Goal: Feedback & Contribution: Contribute content

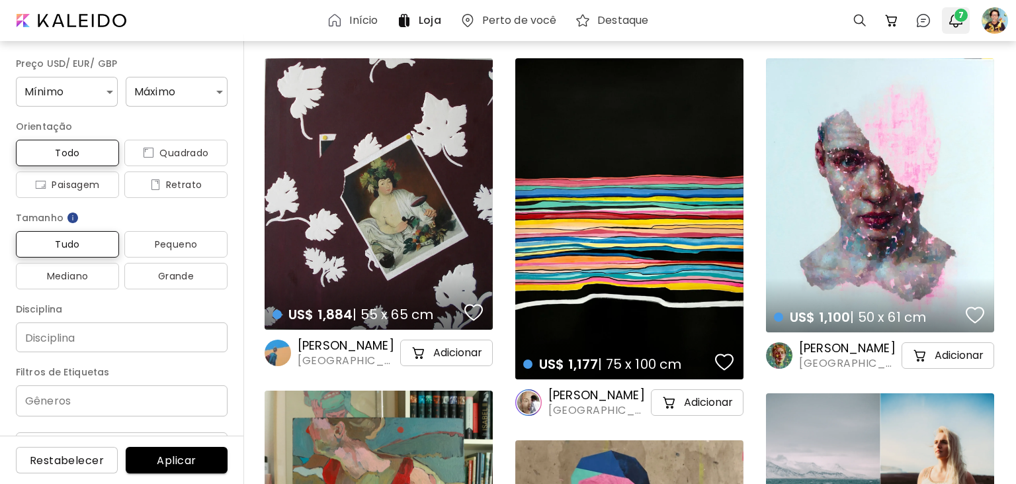
click at [959, 20] on span "7" at bounding box center [961, 15] width 13 height 13
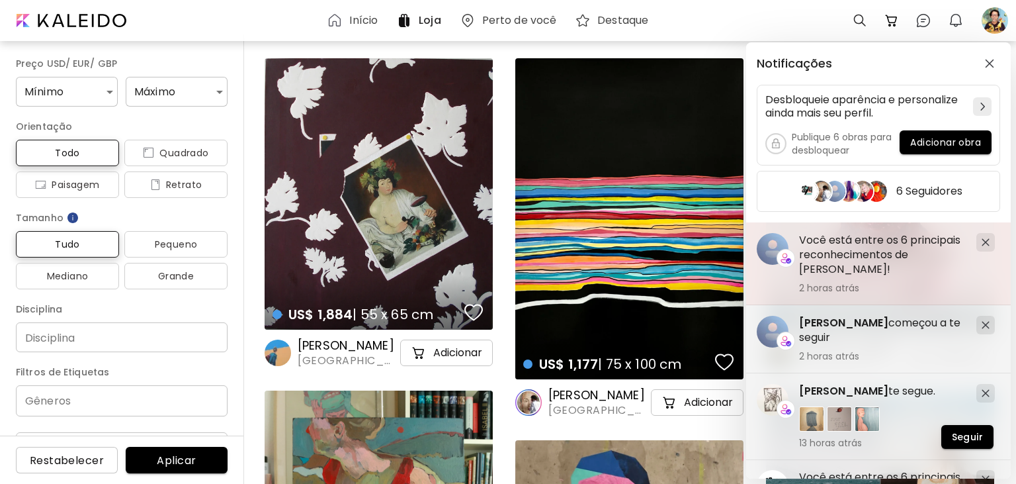
scroll to position [445, 0]
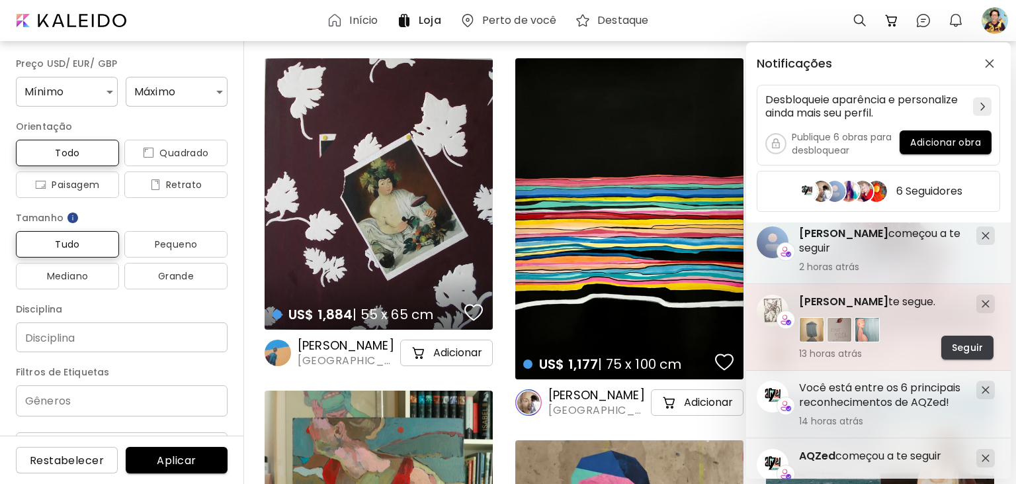
click at [957, 345] on span "Seguir" at bounding box center [967, 348] width 31 height 14
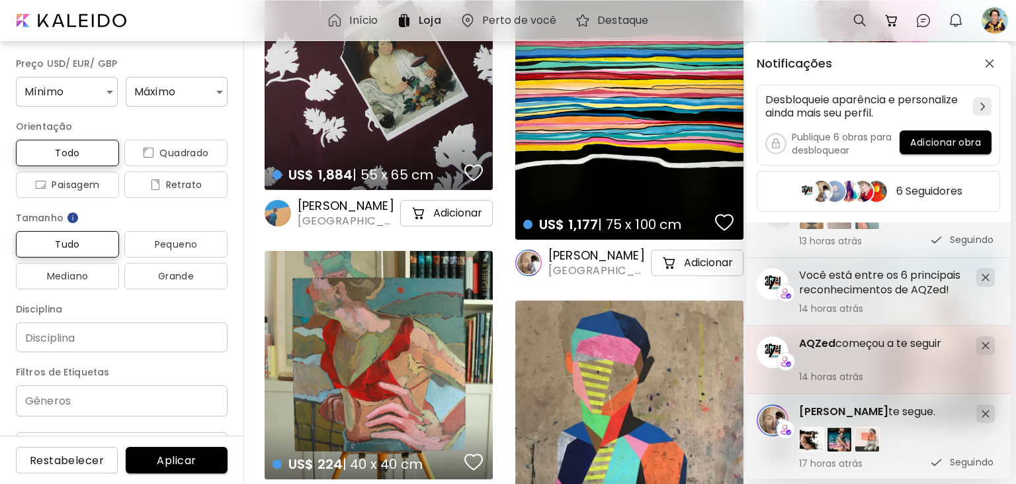
scroll to position [359, 0]
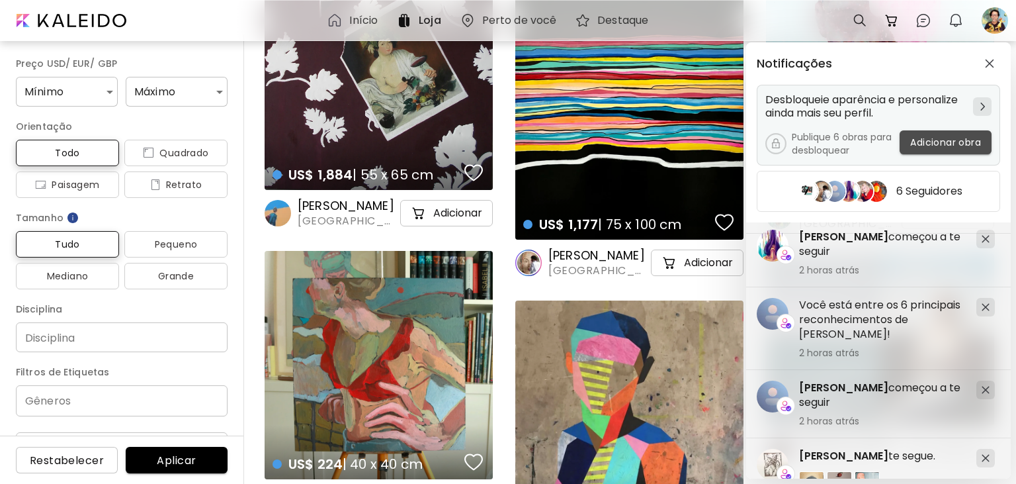
click at [951, 144] on span "Adicionar obra" at bounding box center [946, 143] width 71 height 14
click at [951, 144] on div at bounding box center [508, 279] width 1016 height 484
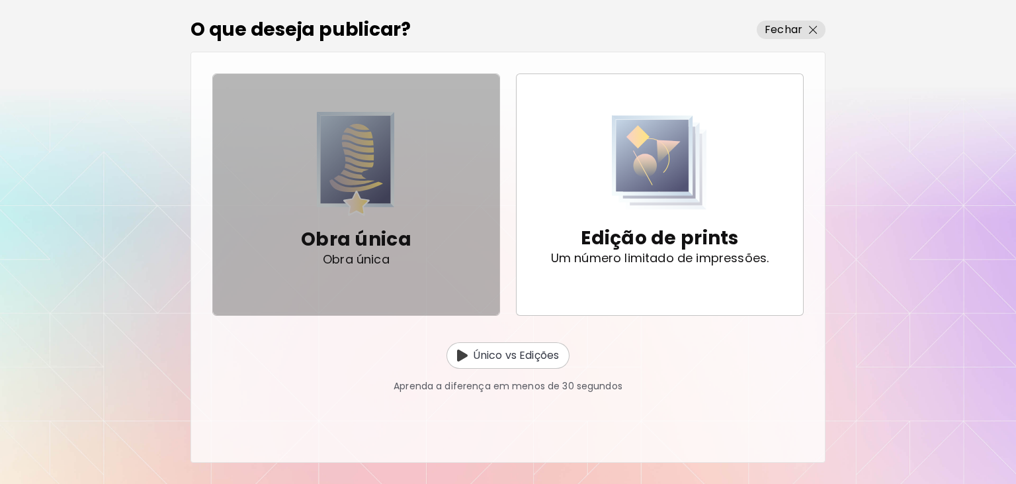
click at [368, 226] on p "Obra única" at bounding box center [356, 239] width 111 height 26
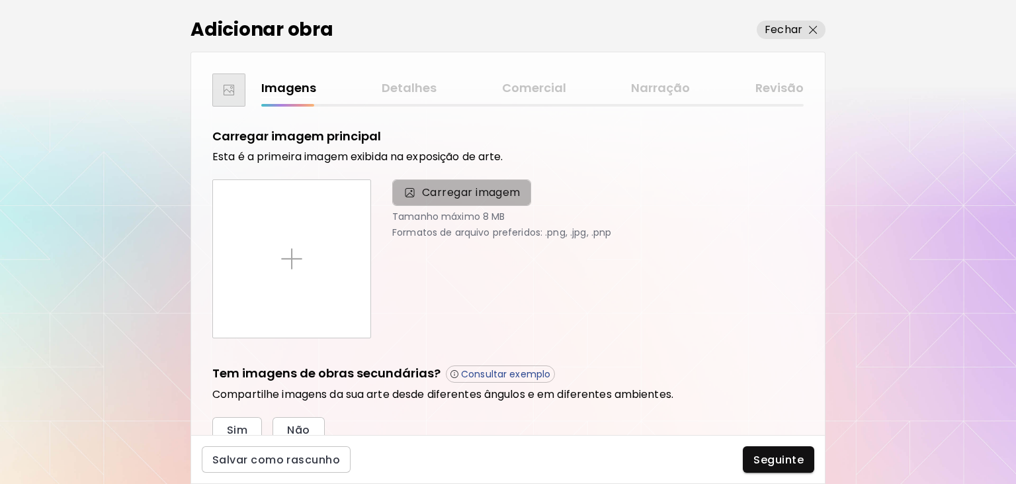
click at [458, 189] on span "Carregar imagem" at bounding box center [471, 193] width 99 height 16
click at [0, 0] on input "Carregar imagem" at bounding box center [0, 0] width 0 height 0
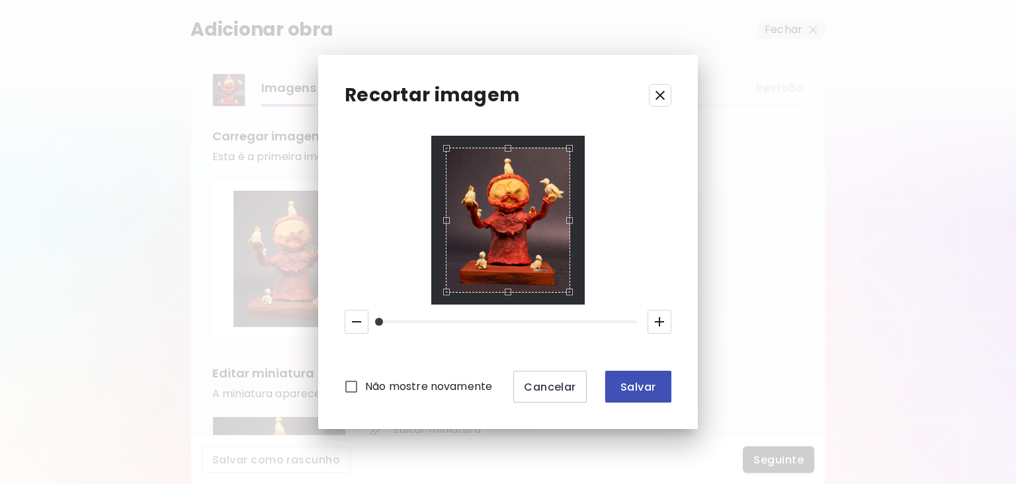
click at [646, 390] on span "Salvar" at bounding box center [638, 387] width 45 height 14
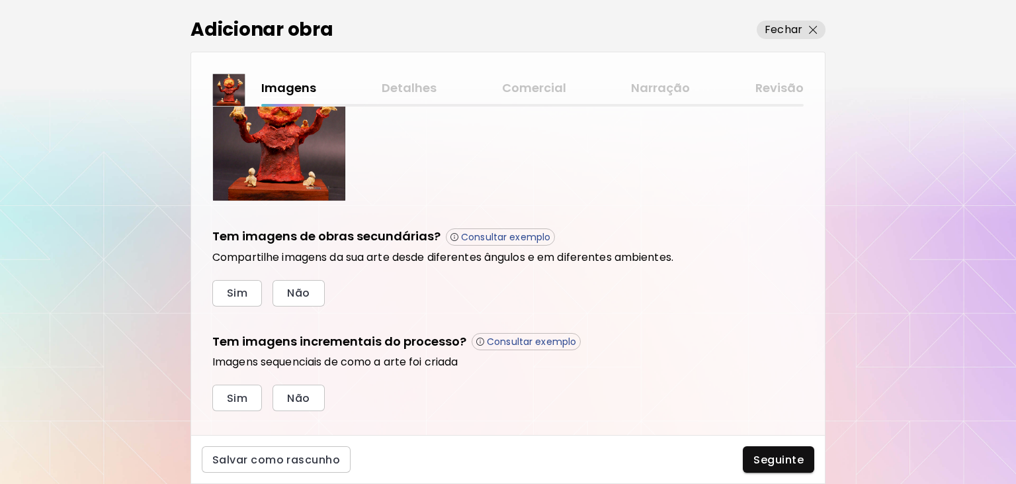
scroll to position [371, 0]
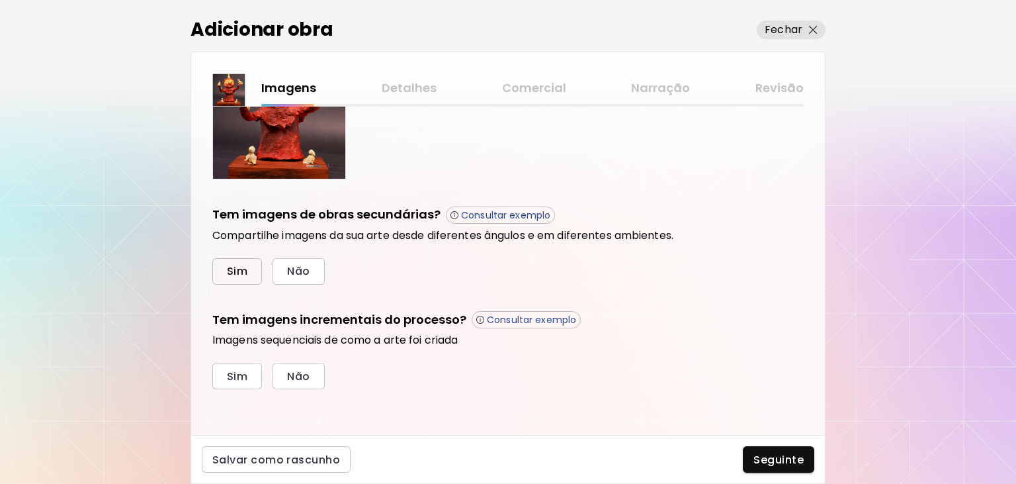
click at [248, 272] on button "Sim" at bounding box center [237, 271] width 50 height 26
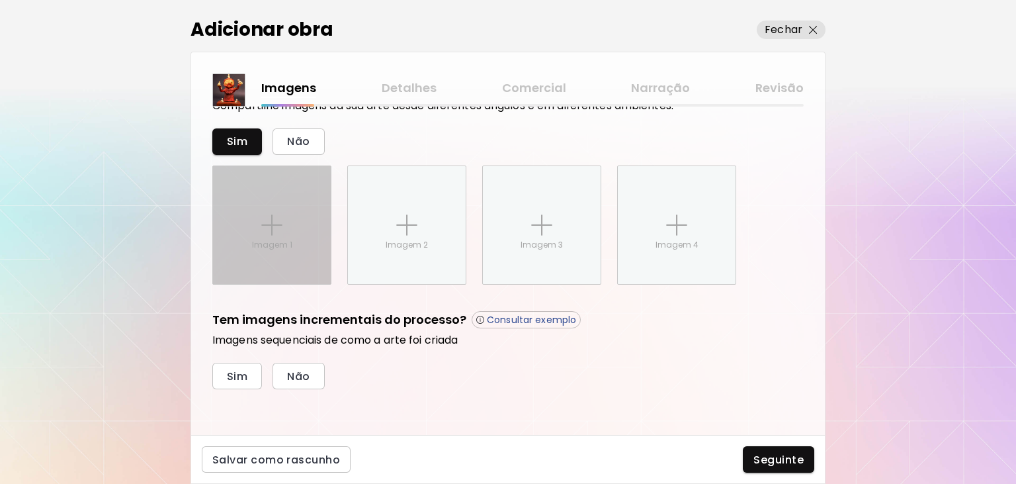
scroll to position [500, 0]
click at [277, 229] on img at bounding box center [271, 224] width 21 height 21
click at [0, 0] on input "Imagem 1" at bounding box center [0, 0] width 0 height 0
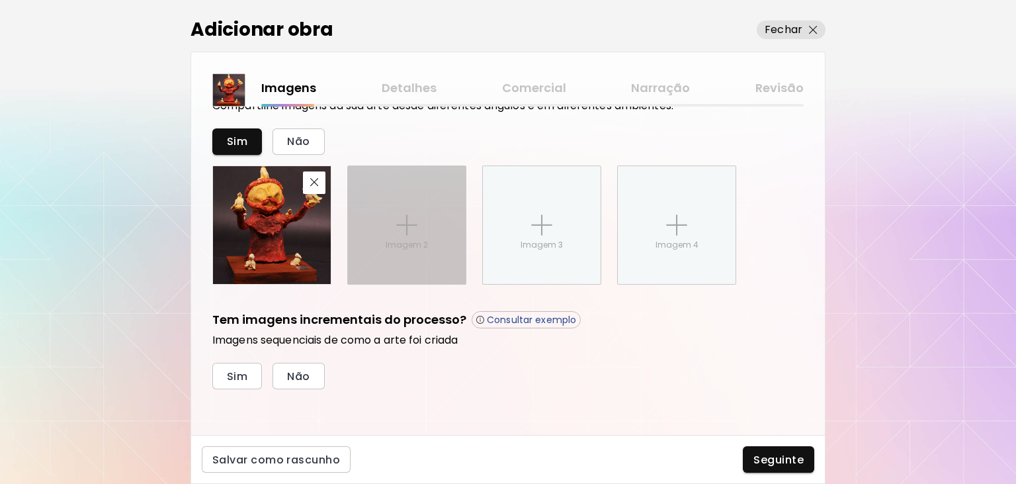
click at [410, 218] on img at bounding box center [406, 224] width 21 height 21
click at [0, 0] on input "Imagem 2" at bounding box center [0, 0] width 0 height 0
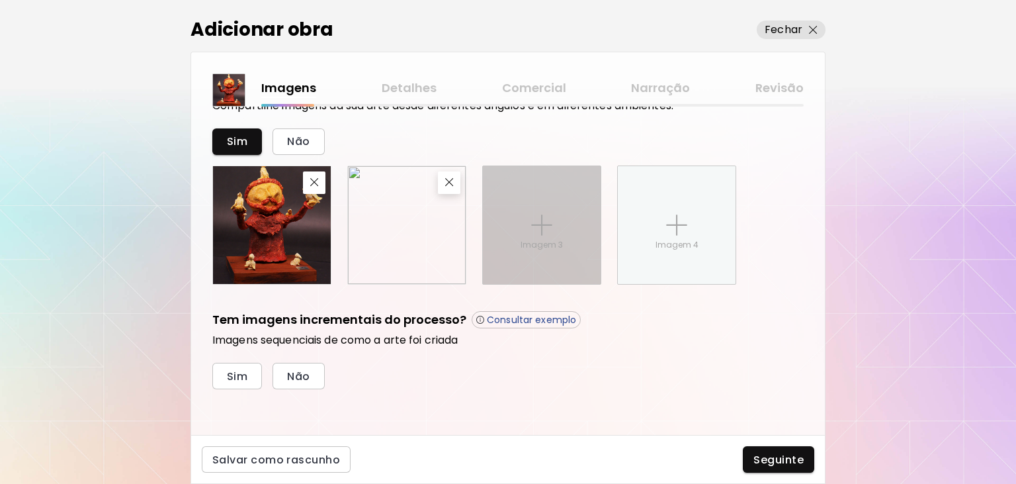
click at [539, 227] on img at bounding box center [541, 224] width 21 height 21
click at [0, 0] on input "Imagem 3" at bounding box center [0, 0] width 0 height 0
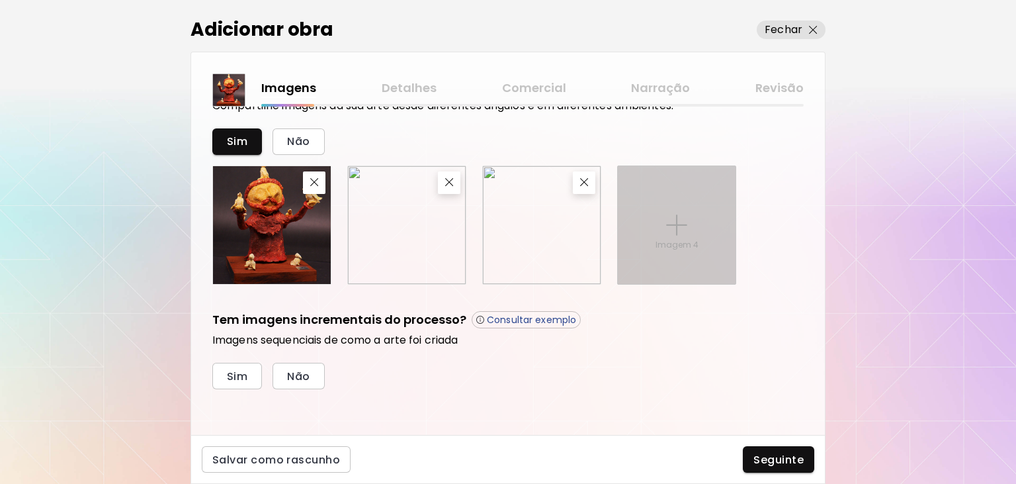
click at [680, 226] on img at bounding box center [676, 224] width 21 height 21
click at [0, 0] on input "Imagem 4" at bounding box center [0, 0] width 0 height 0
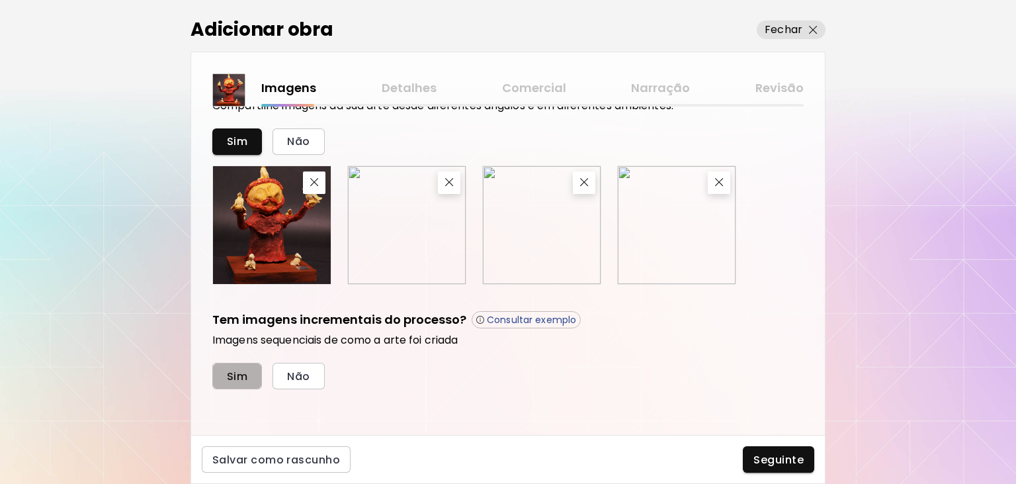
click at [237, 376] on span "Sim" at bounding box center [237, 376] width 21 height 14
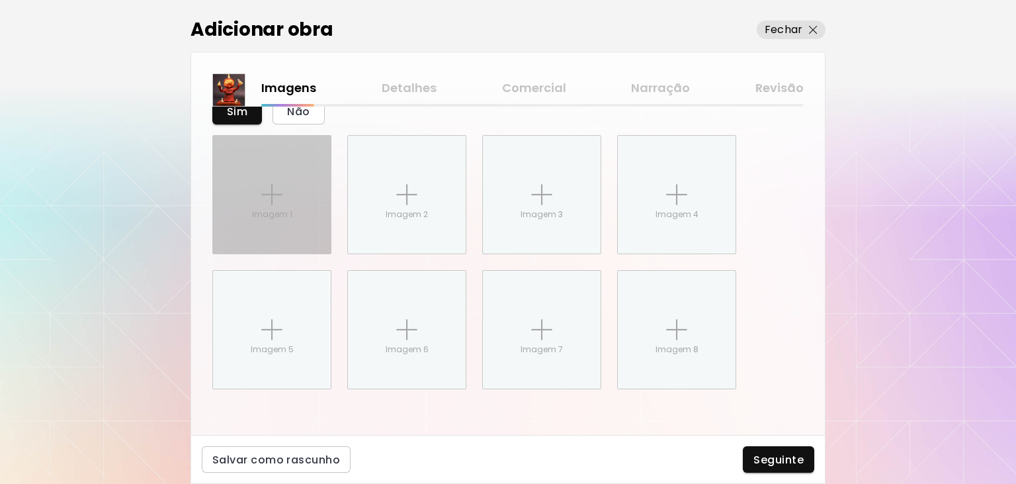
scroll to position [765, 0]
click at [268, 188] on img at bounding box center [271, 194] width 21 height 21
click at [0, 0] on input "Imagem 1" at bounding box center [0, 0] width 0 height 0
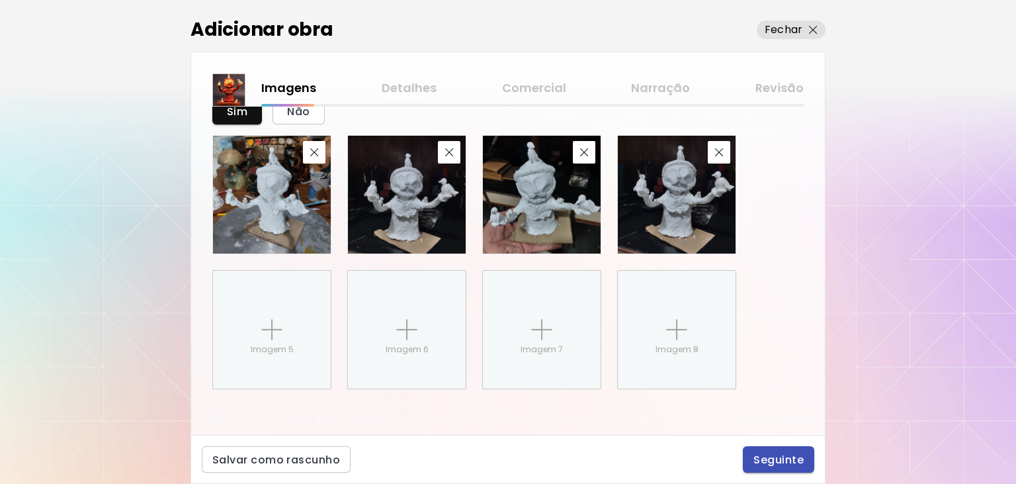
click at [778, 457] on span "Seguinte" at bounding box center [779, 460] width 50 height 14
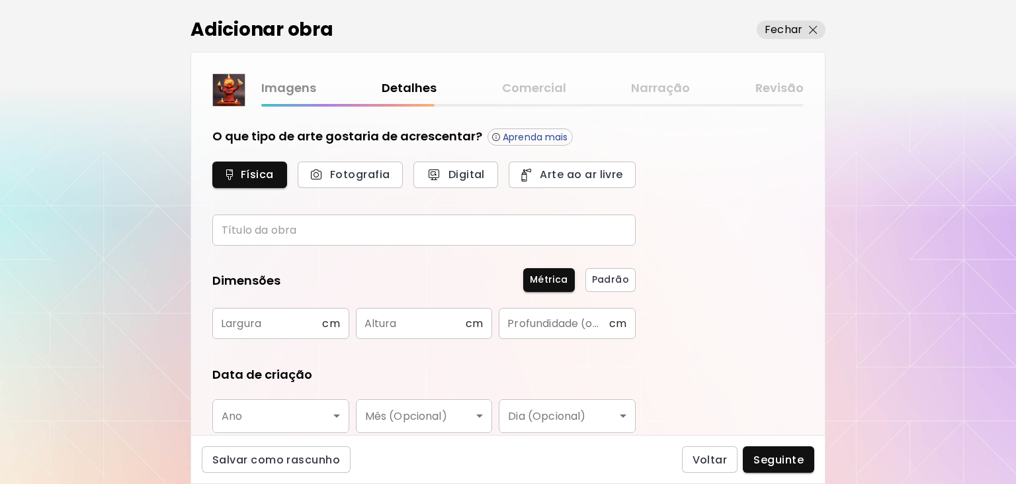
click at [242, 232] on input "text" at bounding box center [424, 229] width 424 height 31
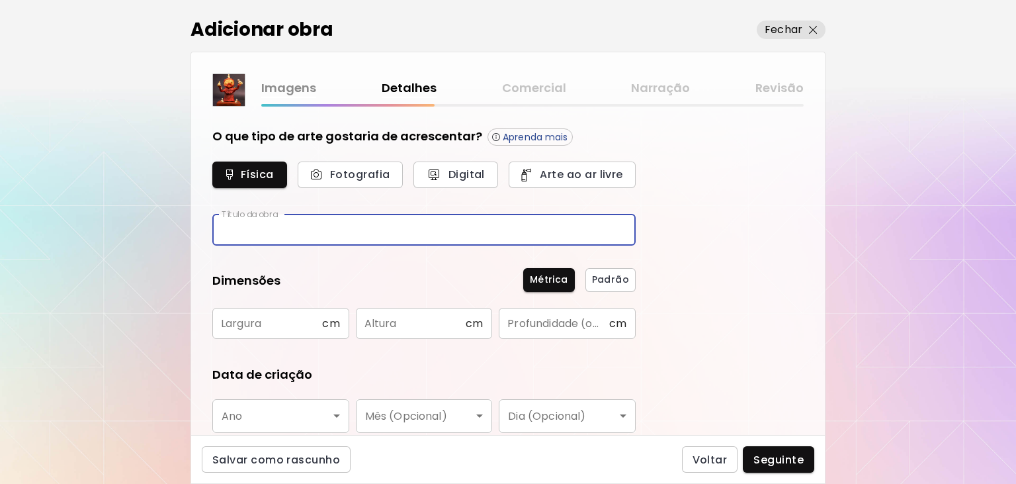
paste input "**********"
drag, startPoint x: 222, startPoint y: 229, endPoint x: 208, endPoint y: 229, distance: 14.6
click at [212, 229] on input "**********" at bounding box center [424, 229] width 424 height 31
type input "**********"
click at [287, 324] on input "text" at bounding box center [267, 323] width 110 height 31
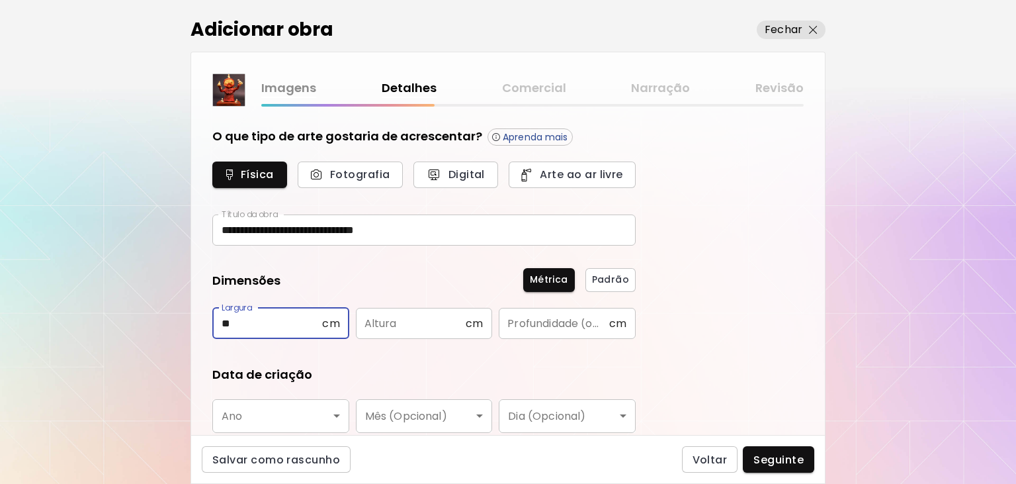
type input "**"
click at [394, 326] on input "text" at bounding box center [411, 323] width 110 height 31
type input "**"
click at [570, 328] on input "text" at bounding box center [554, 323] width 110 height 31
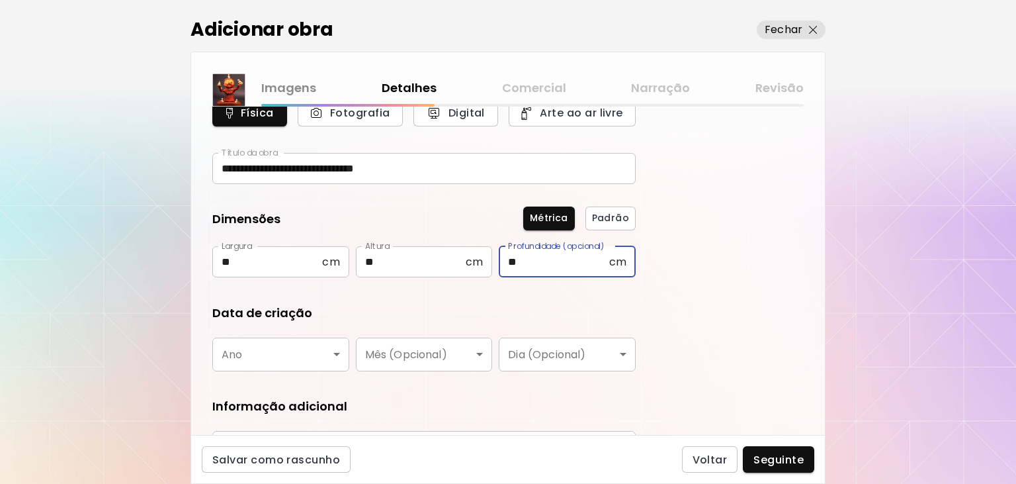
scroll to position [89, 0]
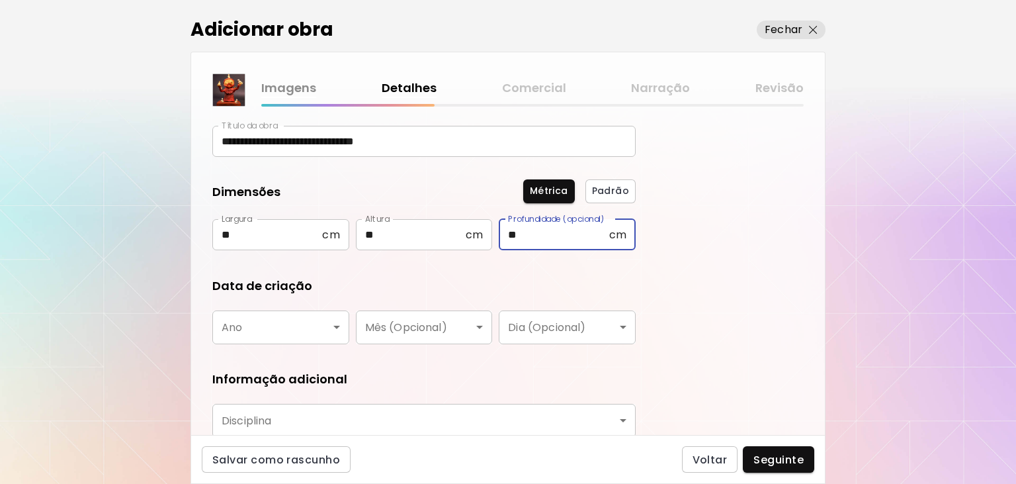
type input "**"
click at [254, 328] on body "**********" at bounding box center [508, 242] width 1016 height 484
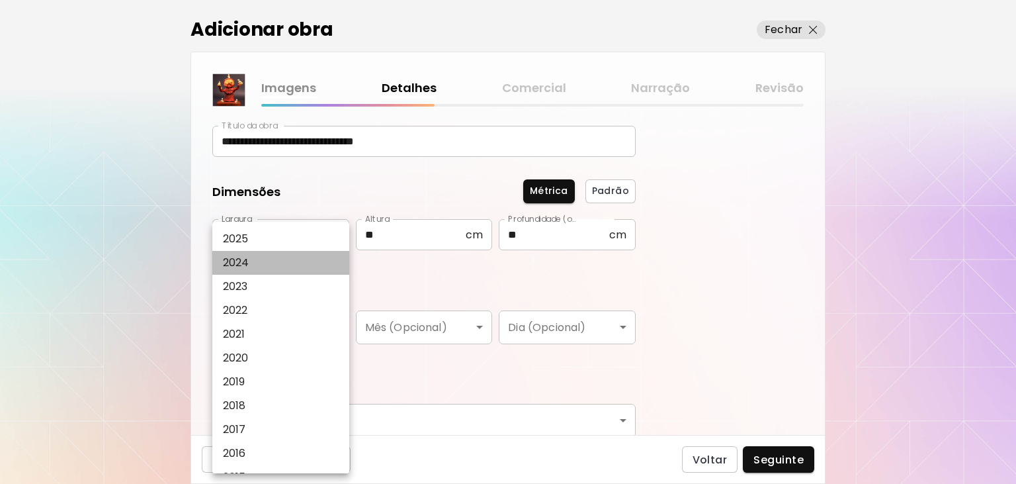
click at [250, 264] on li "2024" at bounding box center [280, 263] width 137 height 24
type input "****"
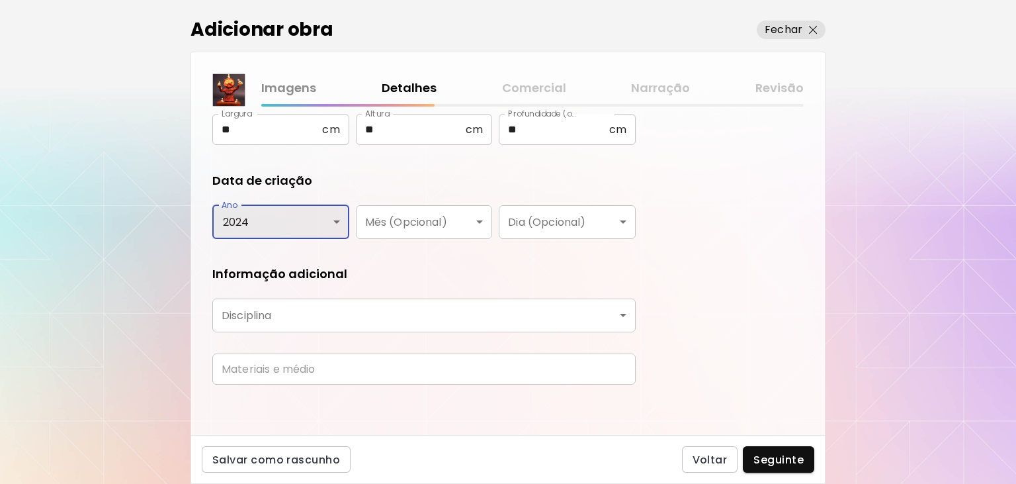
scroll to position [195, 0]
click at [282, 314] on body "**********" at bounding box center [508, 242] width 1016 height 484
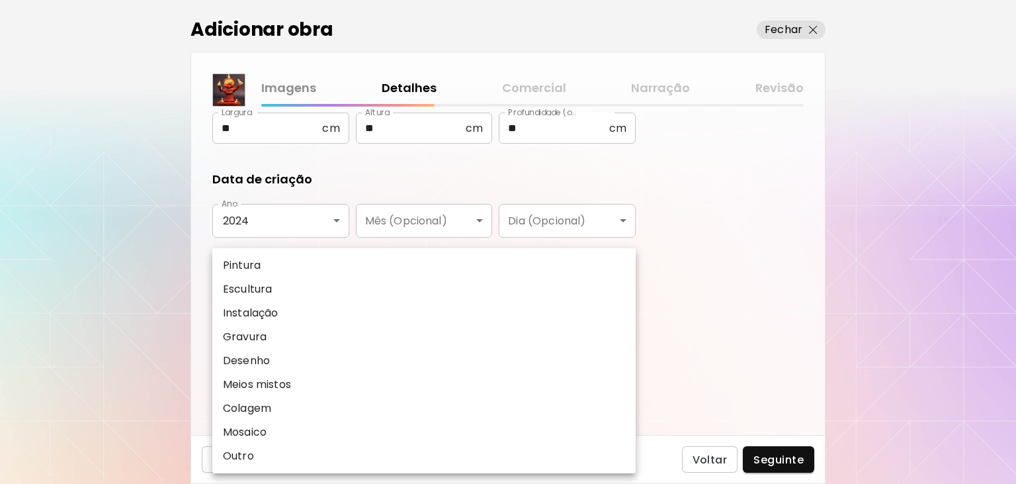
click at [263, 292] on p "Escultura" at bounding box center [247, 289] width 49 height 16
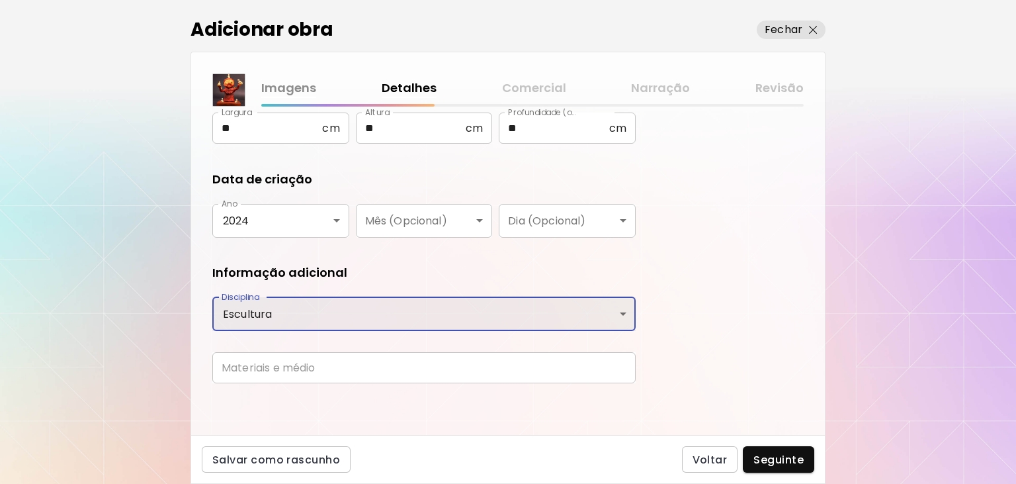
type input "*********"
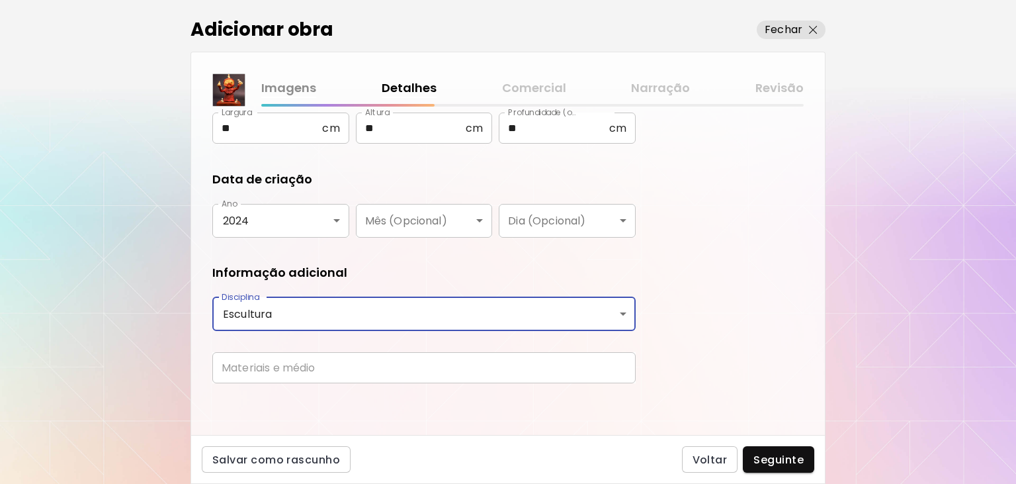
click at [281, 369] on input "text" at bounding box center [424, 367] width 424 height 31
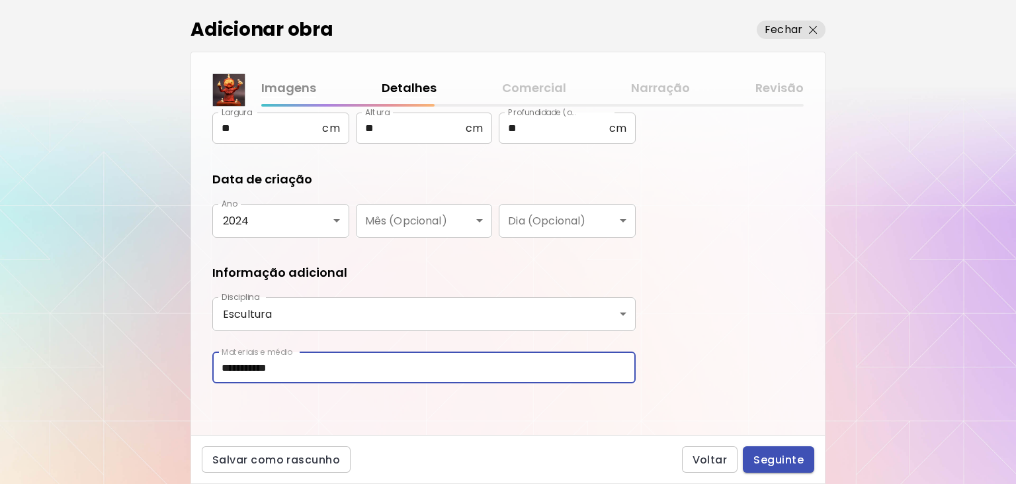
type input "**********"
click at [789, 457] on span "Seguinte" at bounding box center [779, 460] width 50 height 14
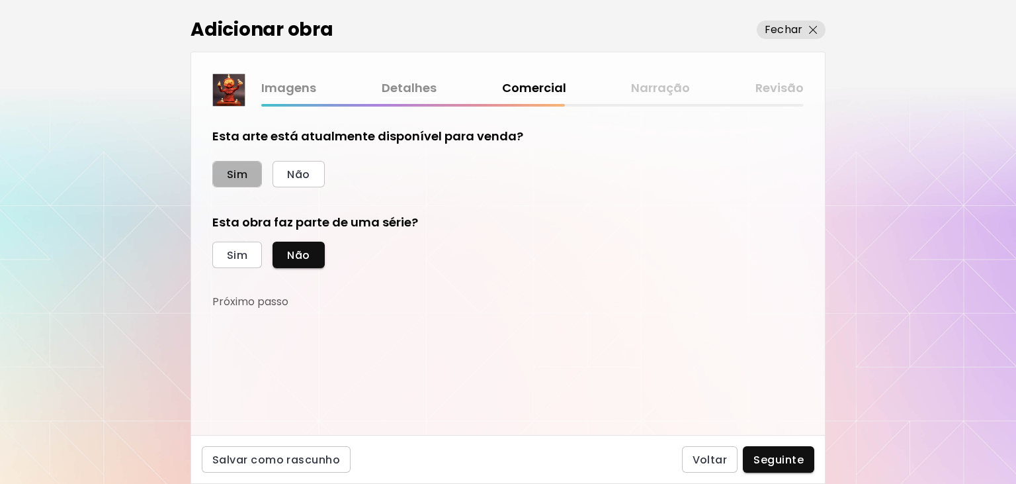
click at [238, 173] on span "Sim" at bounding box center [237, 174] width 21 height 14
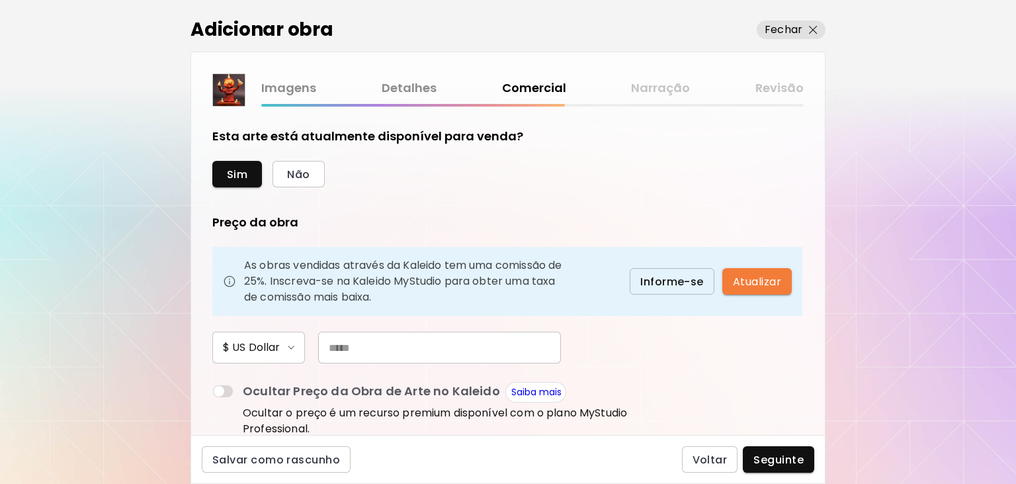
click at [337, 347] on input "text" at bounding box center [439, 348] width 243 height 32
drag, startPoint x: 317, startPoint y: 349, endPoint x: 376, endPoint y: 343, distance: 59.2
click at [376, 343] on input "*****" at bounding box center [439, 348] width 243 height 32
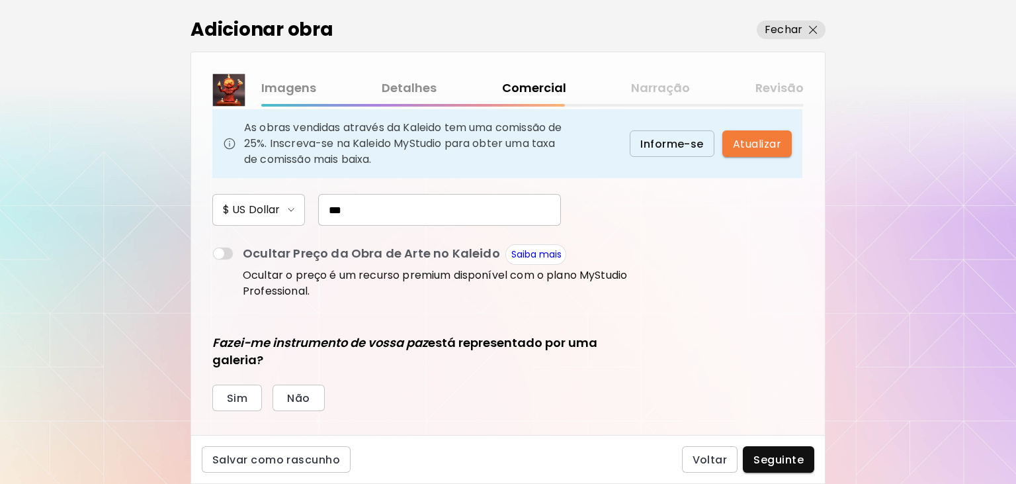
scroll to position [177, 0]
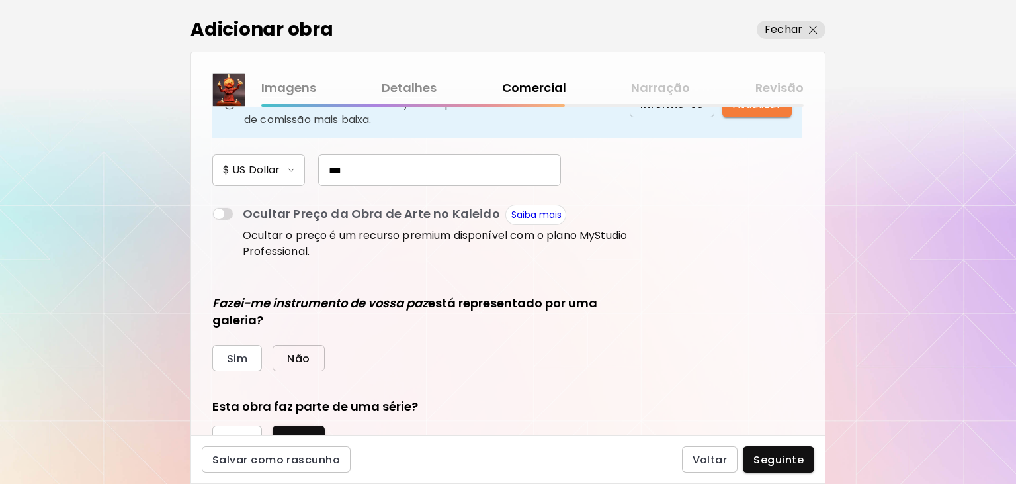
type input "***"
click at [311, 358] on button "Não" at bounding box center [299, 358] width 52 height 26
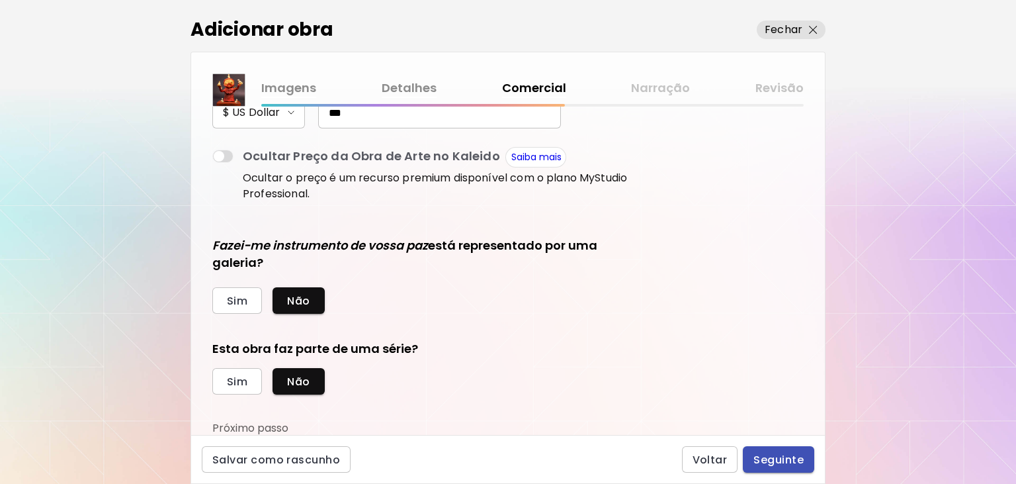
click at [785, 461] on span "Seguinte" at bounding box center [779, 460] width 50 height 14
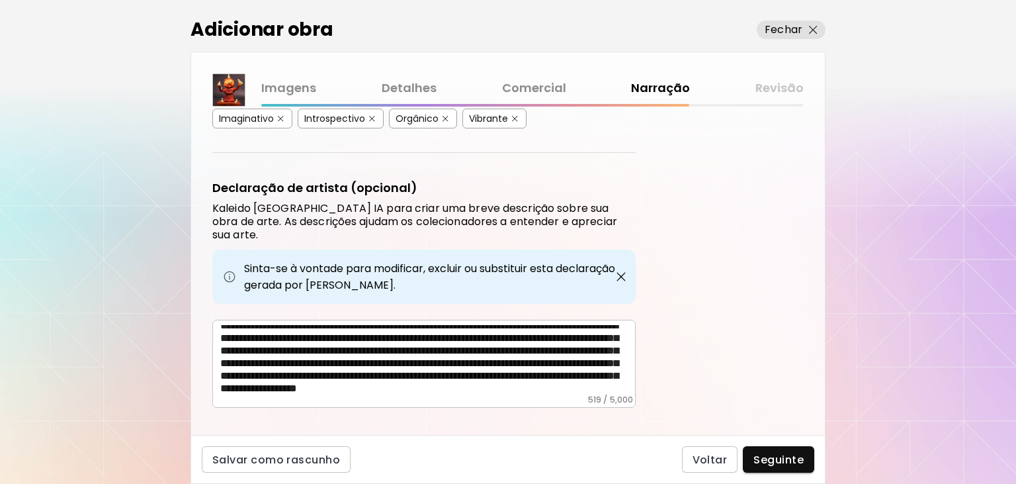
scroll to position [32, 0]
click at [787, 457] on span "Seguinte" at bounding box center [779, 460] width 50 height 14
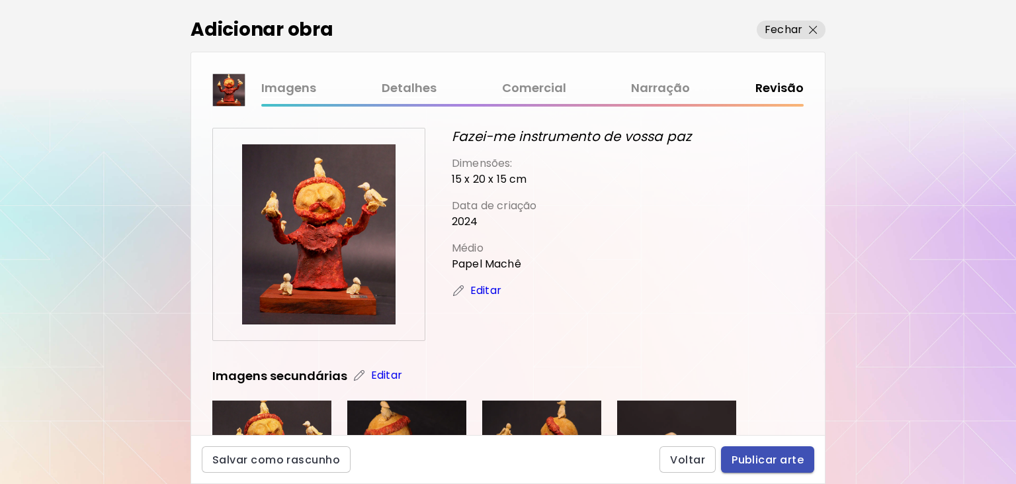
click at [764, 463] on span "Publicar arte" at bounding box center [768, 460] width 72 height 14
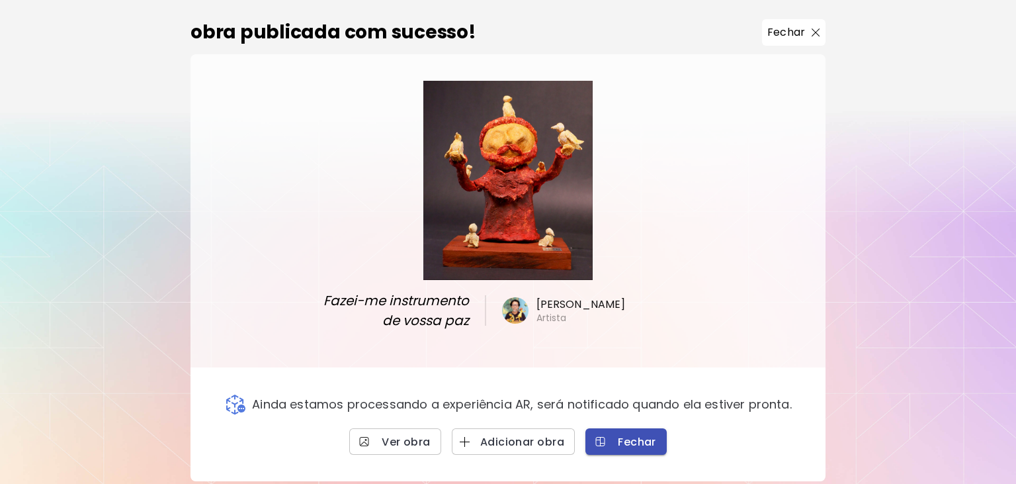
click at [645, 435] on span "Fechar" at bounding box center [626, 442] width 60 height 14
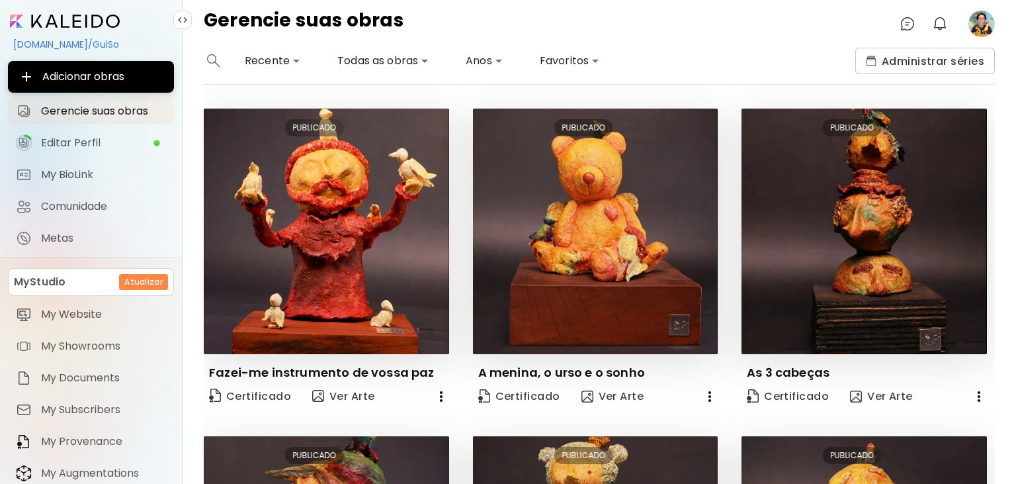
click at [979, 25] on image at bounding box center [982, 24] width 26 height 26
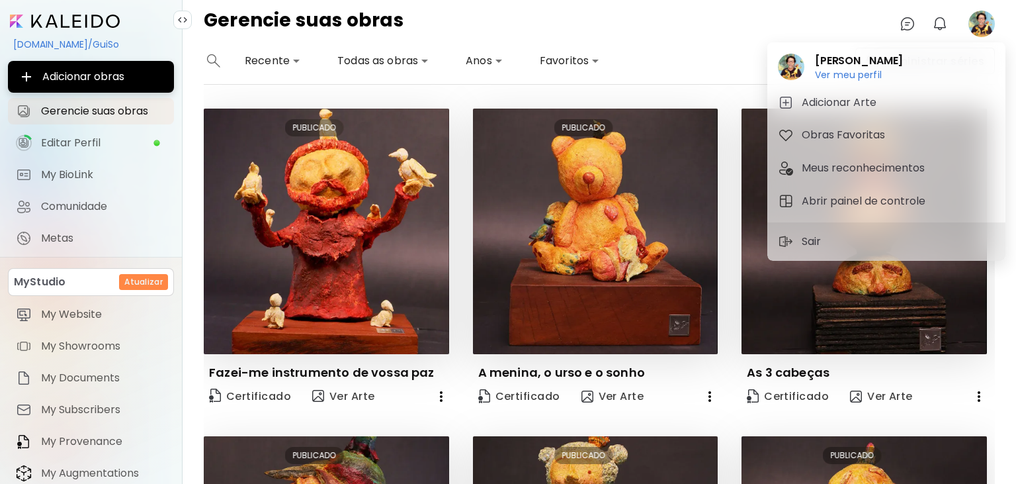
click at [140, 287] on div at bounding box center [508, 242] width 1016 height 484
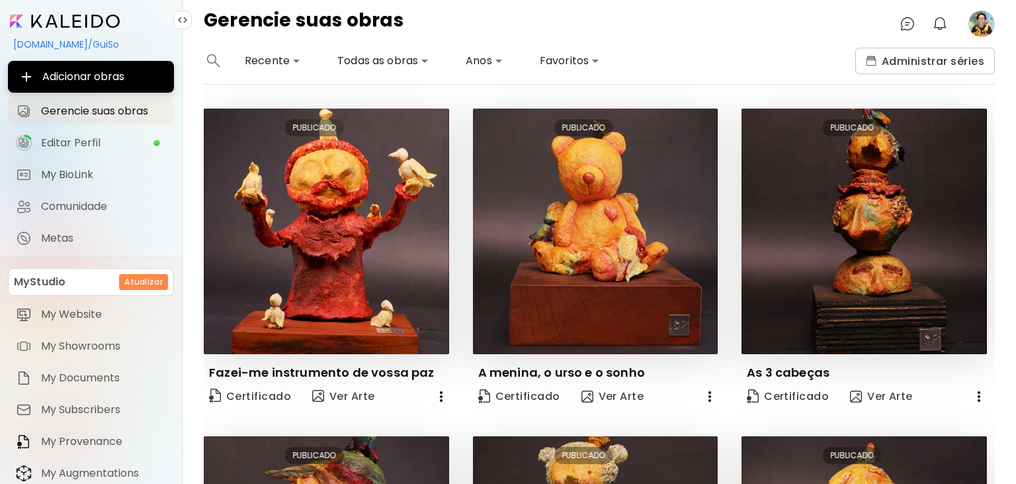
click at [99, 285] on div "MyStudio Atualizar" at bounding box center [91, 282] width 154 height 16
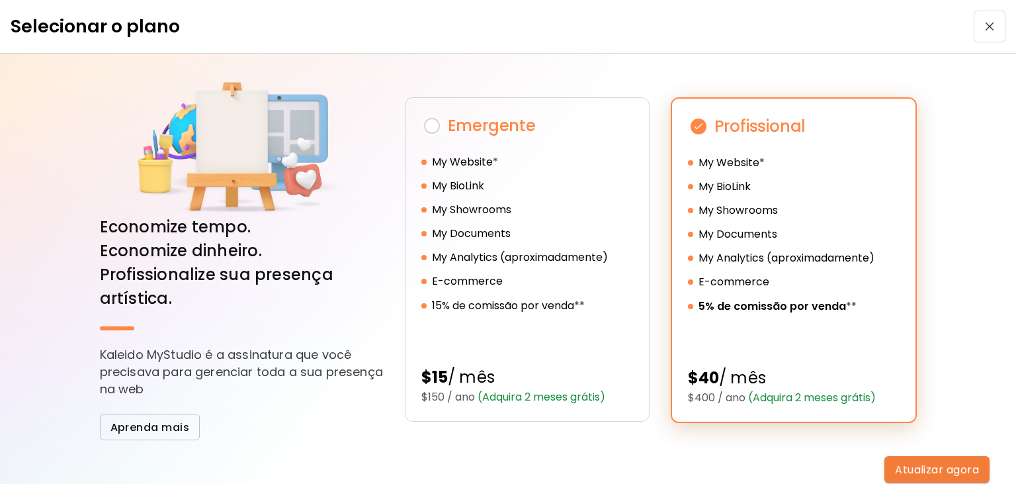
click at [994, 36] on button "button" at bounding box center [990, 27] width 32 height 32
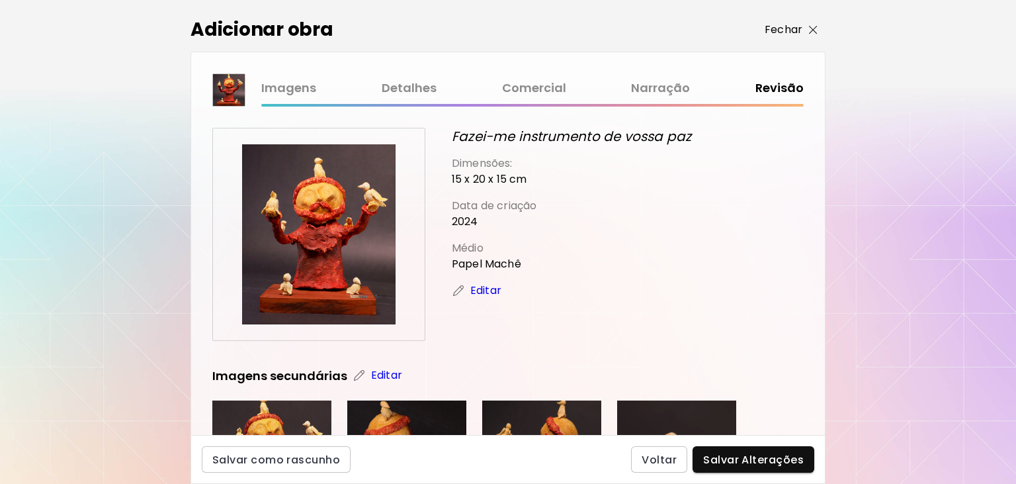
click at [801, 30] on p "Fechar" at bounding box center [784, 30] width 38 height 16
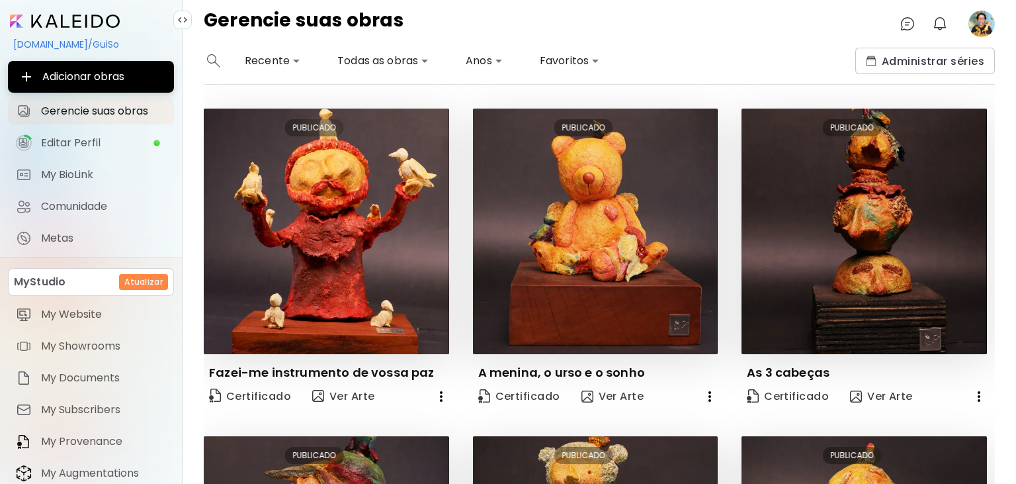
click at [149, 280] on h6 "Atualizar" at bounding box center [143, 282] width 38 height 12
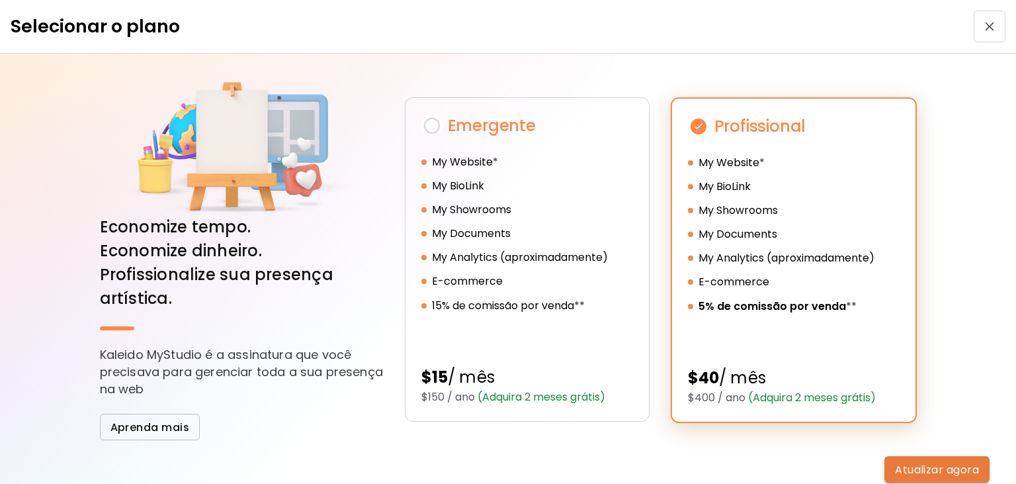
click at [944, 467] on span "Atualizar agora" at bounding box center [937, 470] width 84 height 14
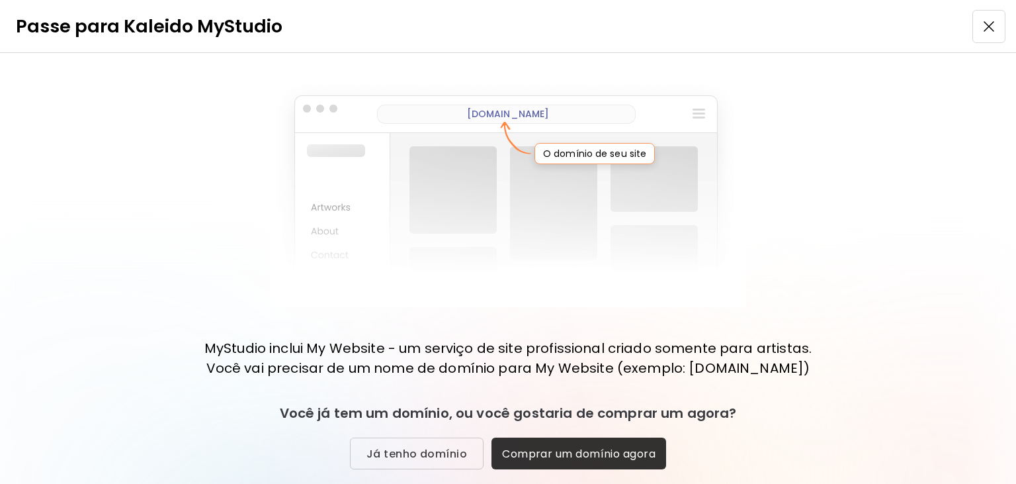
scroll to position [1, 0]
click at [998, 30] on button "button" at bounding box center [989, 26] width 33 height 33
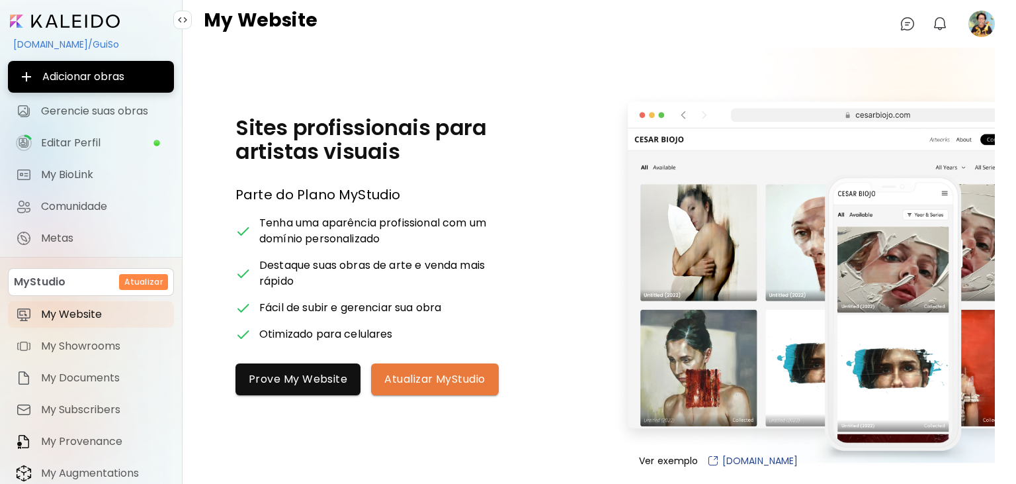
click at [462, 377] on span "Atualizar MyStudio" at bounding box center [434, 379] width 101 height 14
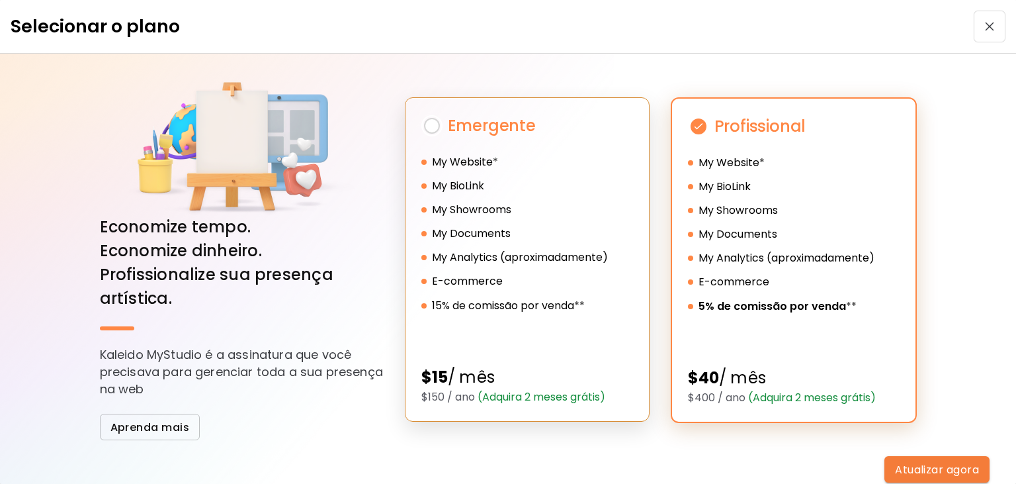
click at [498, 390] on span "(Adquira 2 meses grátis)" at bounding box center [540, 396] width 130 height 15
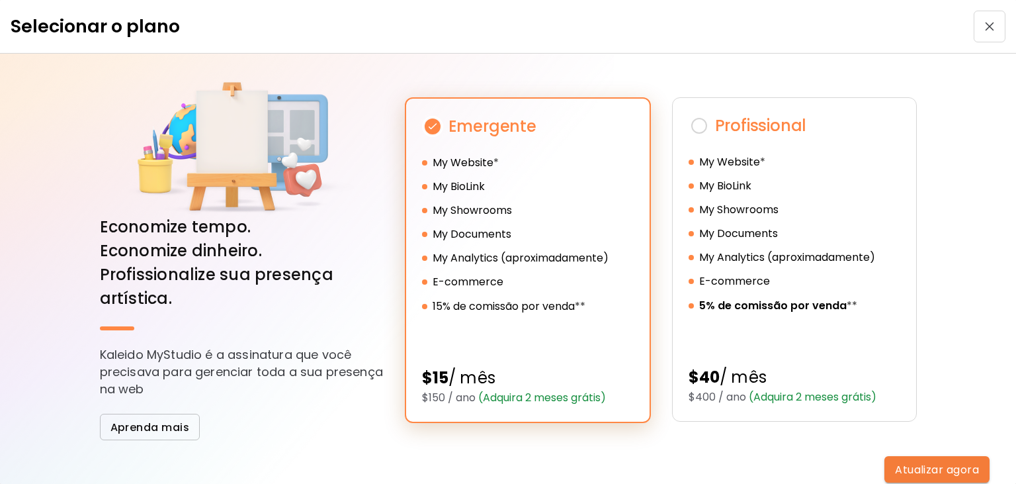
click at [997, 28] on span "button" at bounding box center [990, 26] width 24 height 9
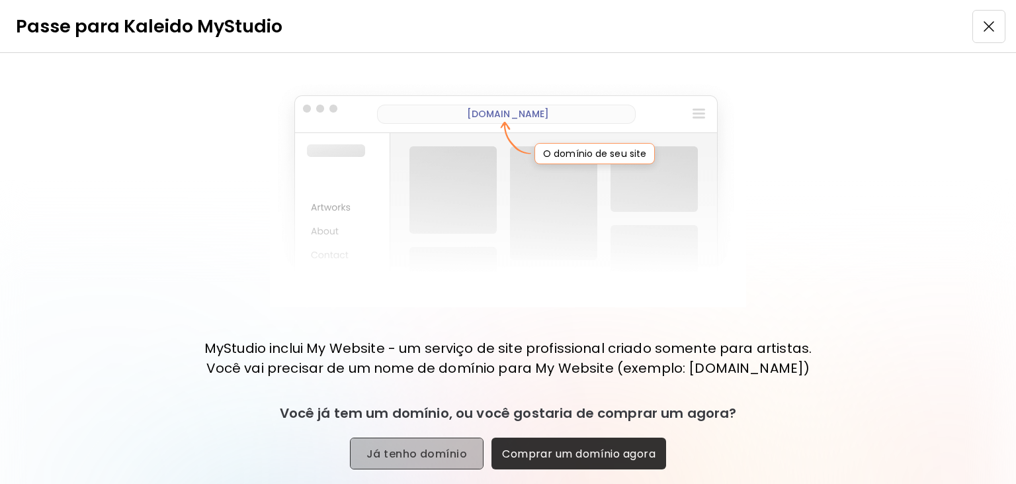
click at [422, 448] on span "Já tenho domínio" at bounding box center [417, 454] width 101 height 14
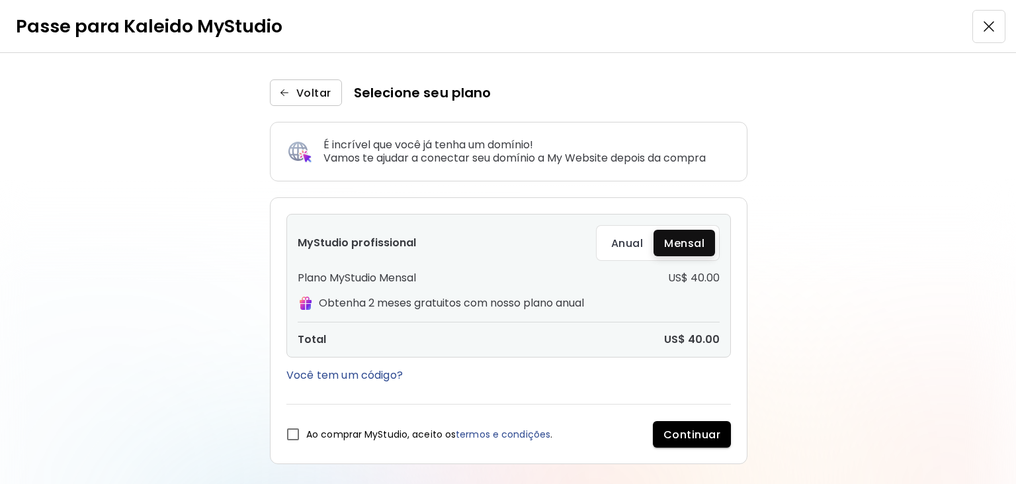
click at [634, 245] on span "Anual" at bounding box center [627, 243] width 32 height 14
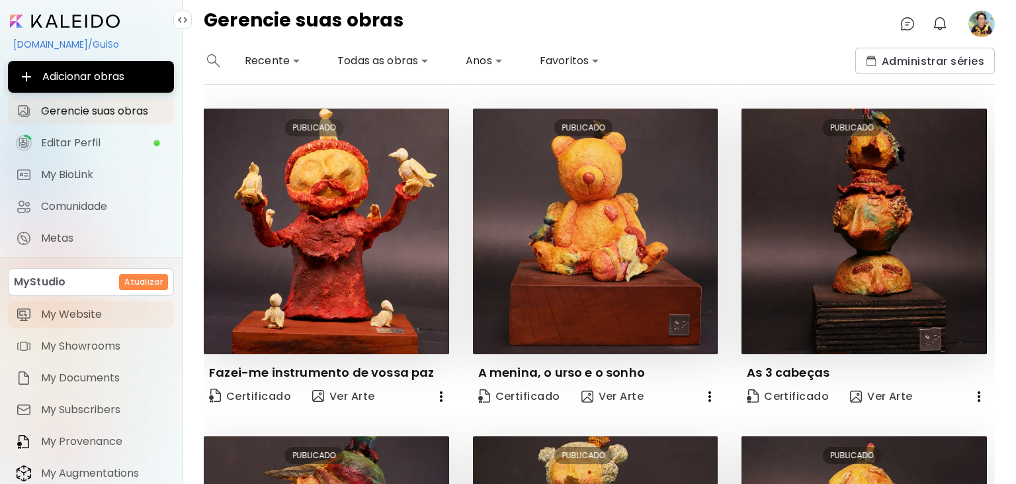
click at [83, 314] on span "My Website" at bounding box center [103, 314] width 125 height 13
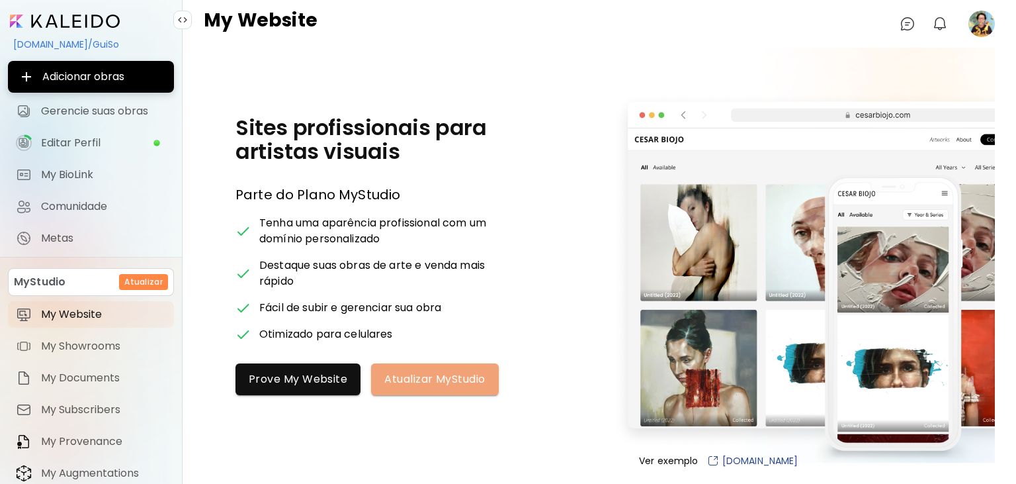
click at [425, 382] on span "Atualizar MyStudio" at bounding box center [434, 379] width 101 height 14
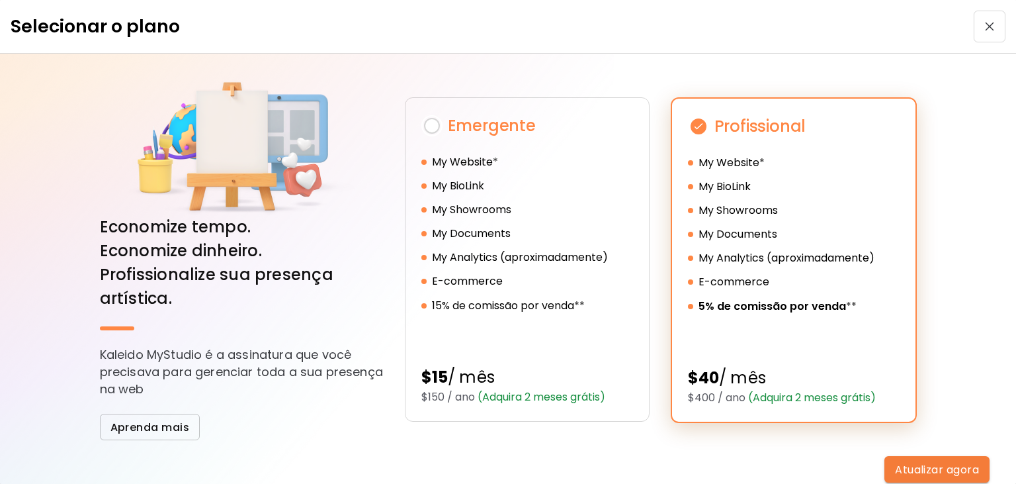
click at [983, 30] on span "button" at bounding box center [990, 26] width 24 height 9
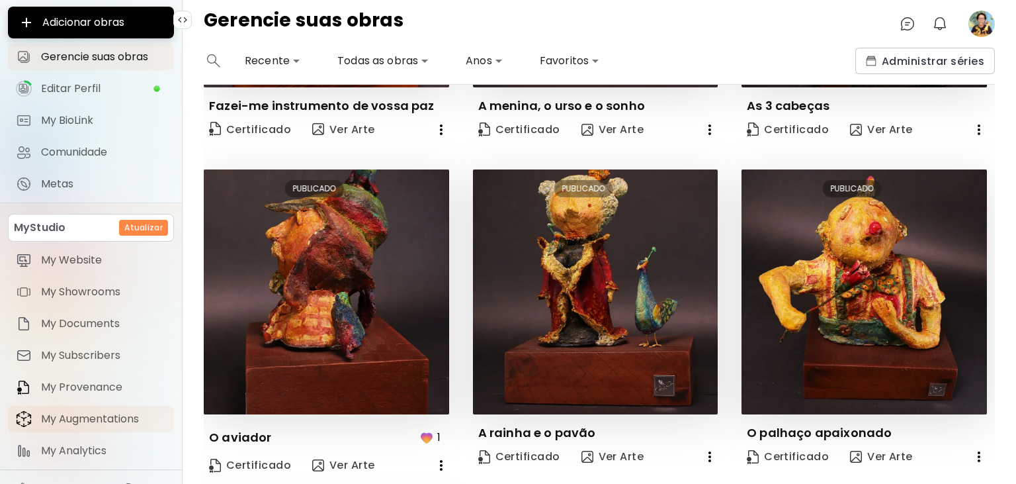
scroll to position [77, 0]
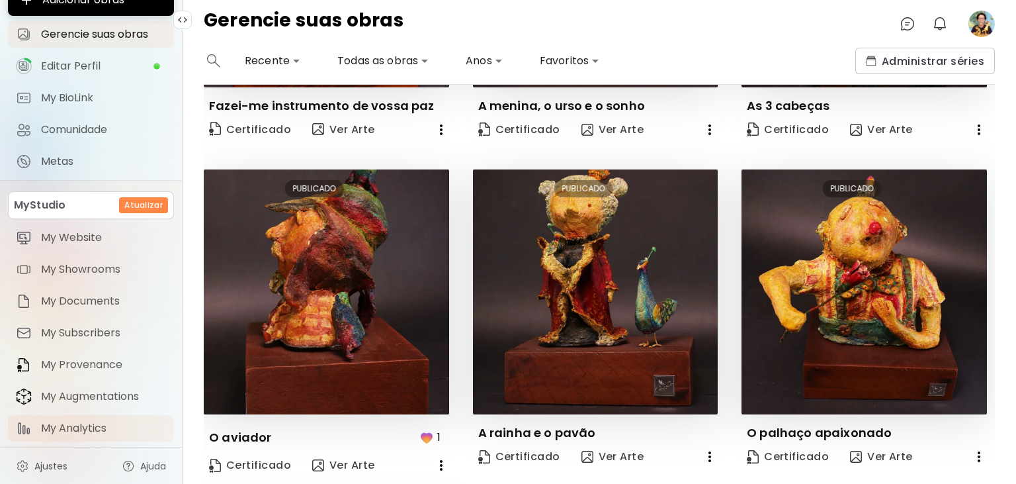
click at [88, 427] on span "My Analytics" at bounding box center [103, 428] width 125 height 13
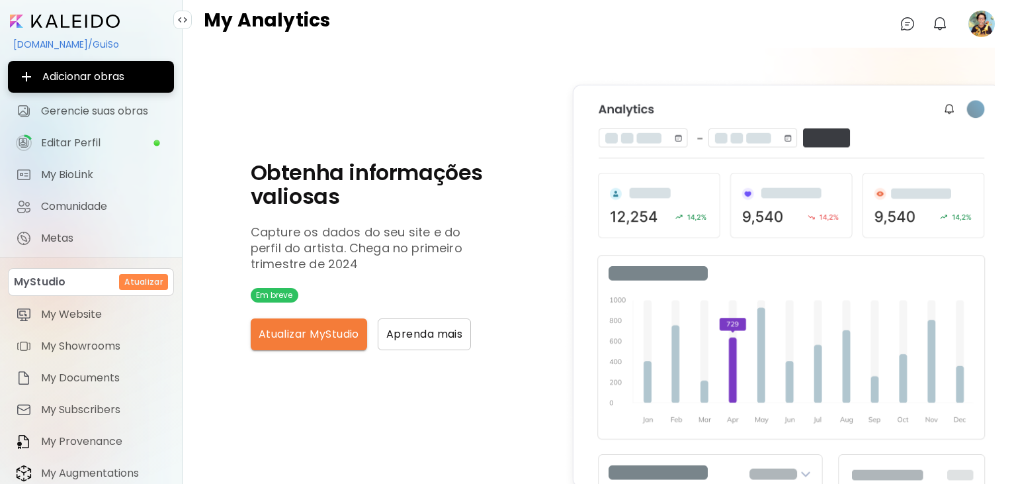
click at [981, 22] on image at bounding box center [982, 24] width 26 height 26
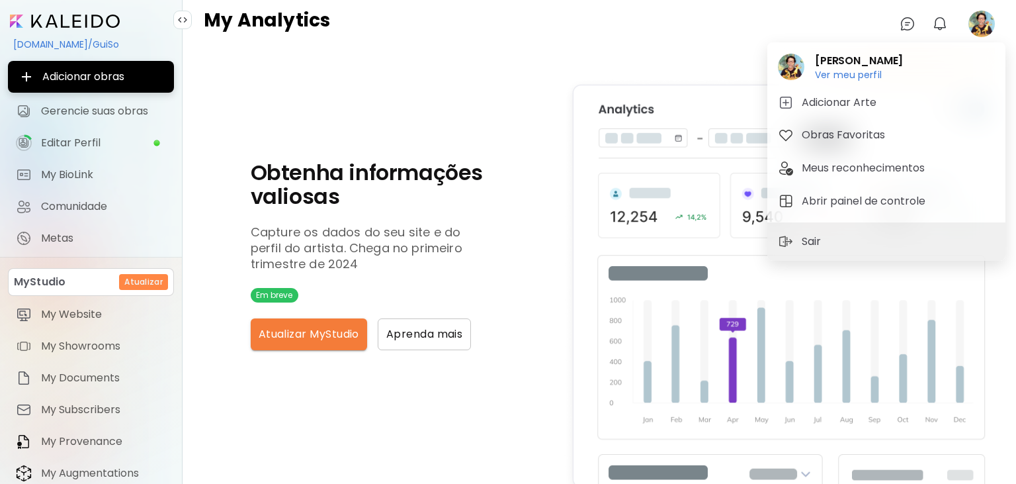
click at [938, 27] on div at bounding box center [508, 242] width 1016 height 484
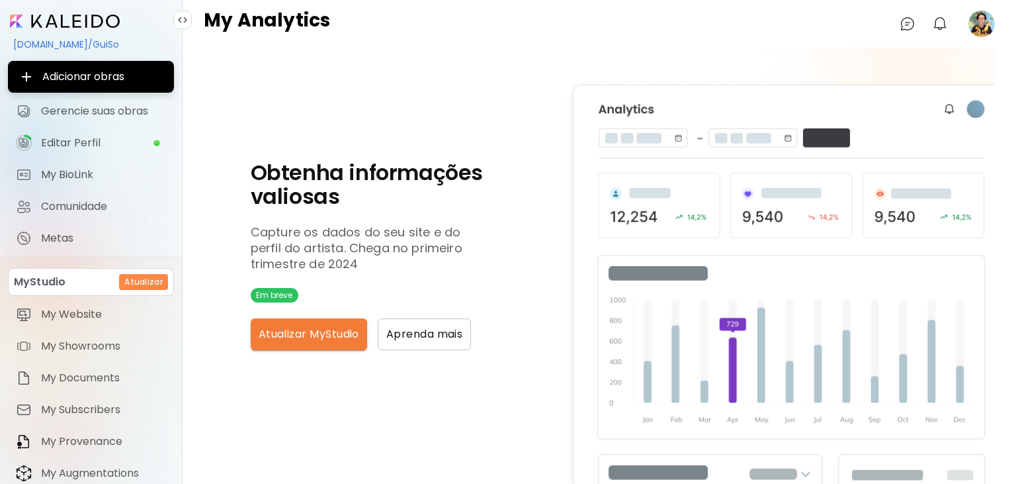
click at [938, 27] on img "button" at bounding box center [940, 24] width 16 height 16
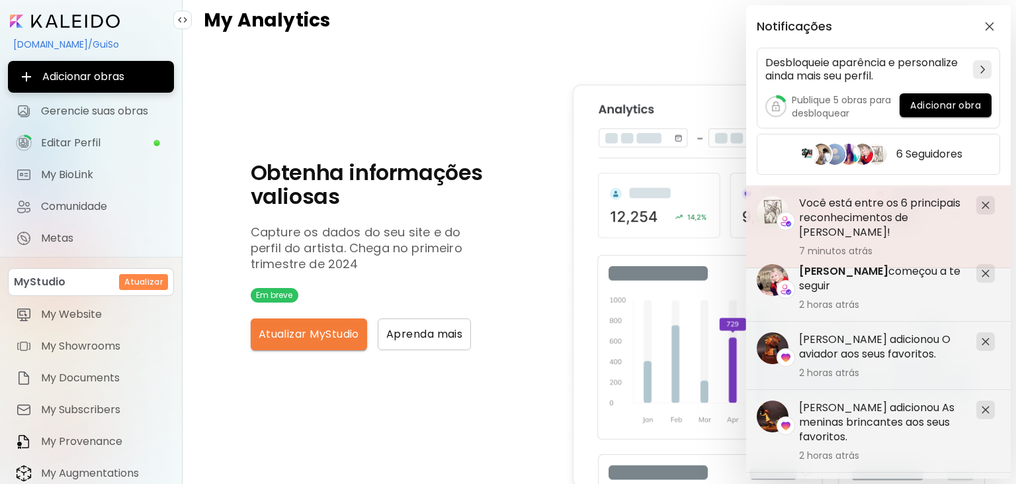
click at [941, 216] on h5 "Você está entre os 6 principais reconhecimentos de [PERSON_NAME]!" at bounding box center [882, 218] width 167 height 44
